Goal: Check status: Check status

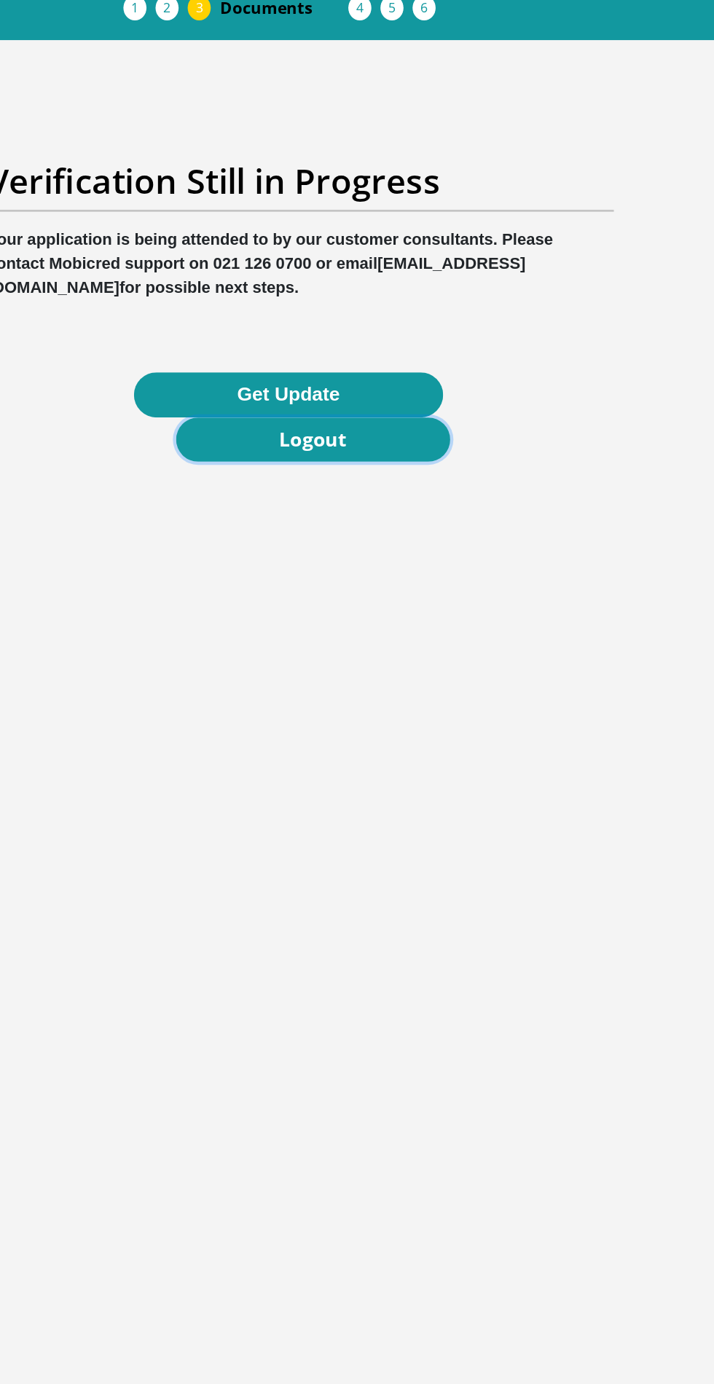
click at [297, 374] on link "Logout" at bounding box center [366, 390] width 199 height 33
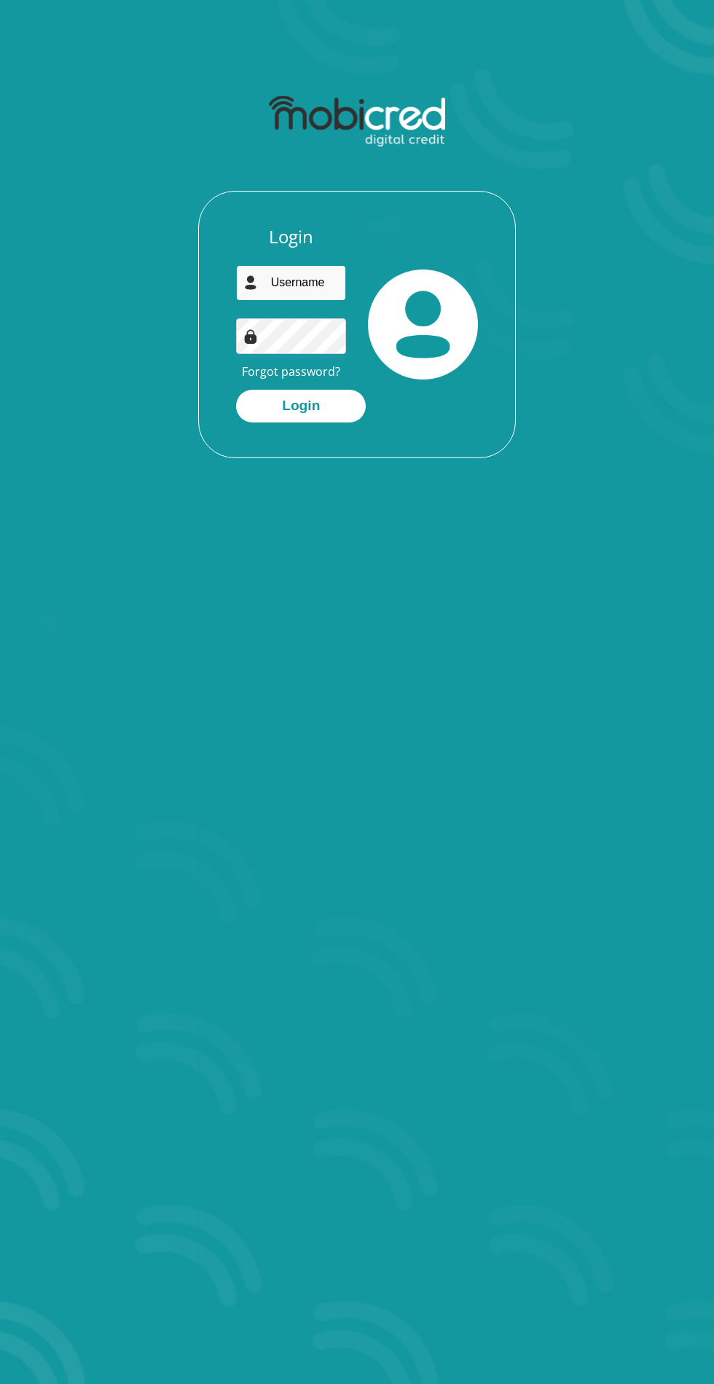
click at [325, 282] on input "email" at bounding box center [291, 283] width 110 height 36
type input "annekutumela1990@gmail.com"
click at [236, 390] on button "Login" at bounding box center [301, 406] width 130 height 33
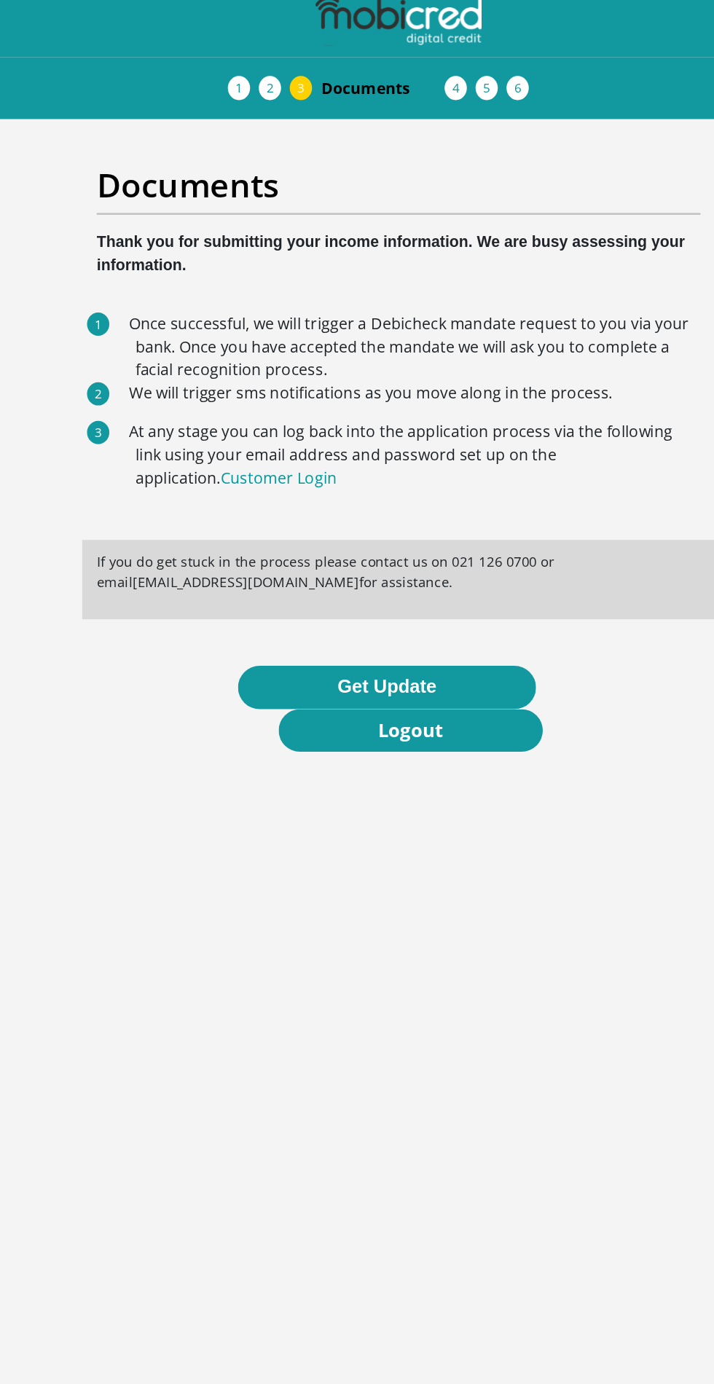
click at [311, 520] on button "Get Update" at bounding box center [348, 528] width 224 height 33
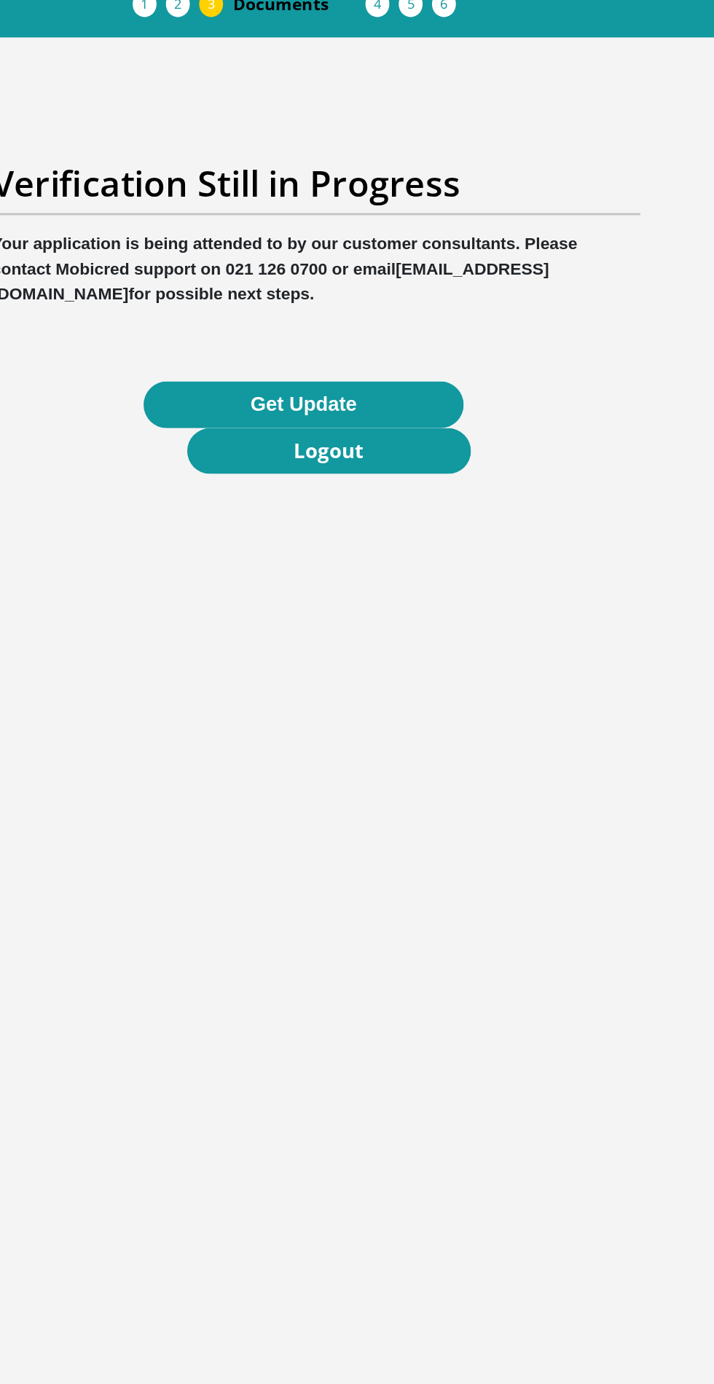
click at [266, 365] on button "Get Update" at bounding box center [348, 358] width 224 height 33
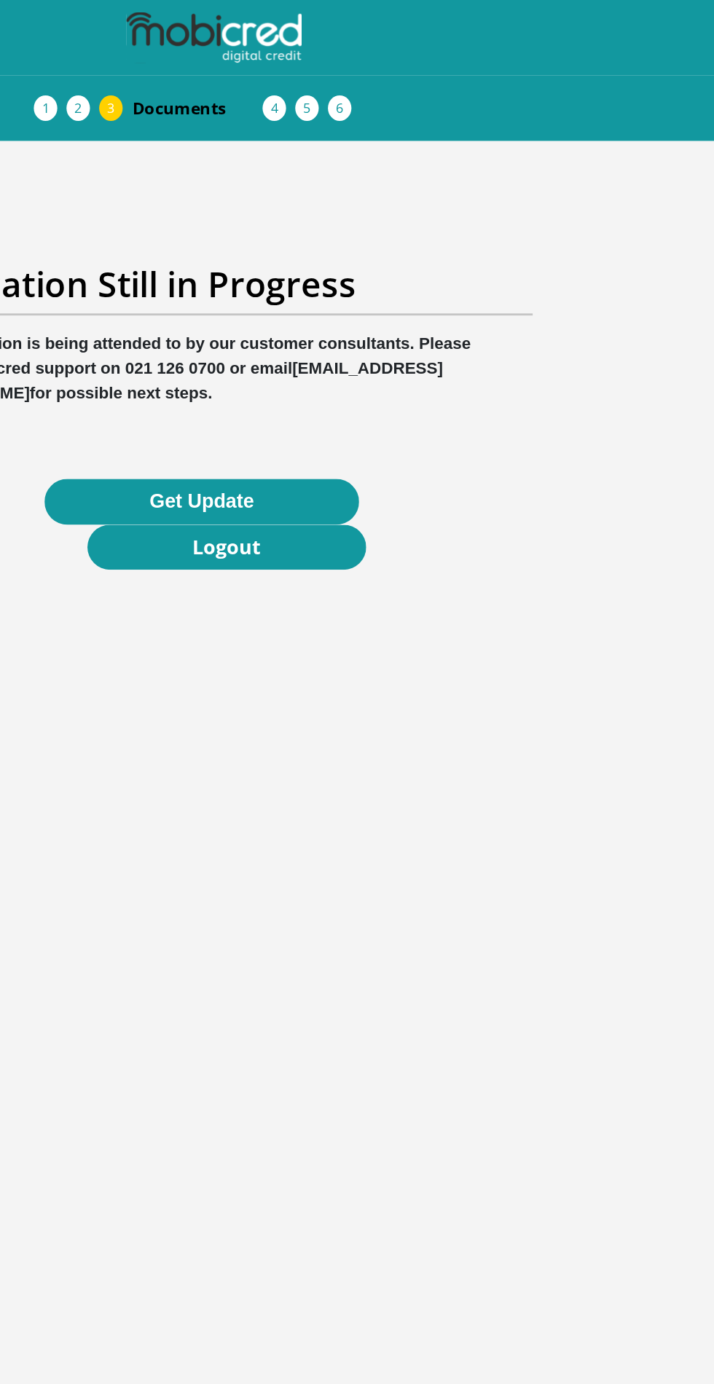
click at [211, 898] on body "Personal Details Acceptance of Services Documents Debicheck Mandate Curata Auth…" at bounding box center [357, 692] width 714 height 1384
